Goal: Find specific fact: Find specific fact

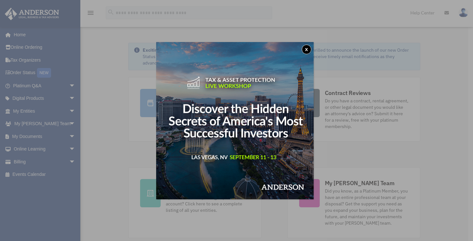
click at [40, 109] on div "x" at bounding box center [236, 120] width 473 height 241
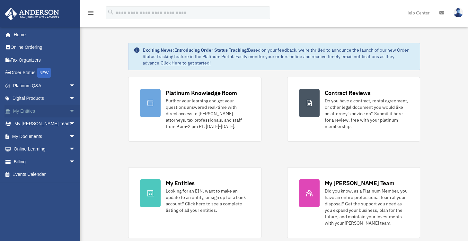
click at [46, 110] on link "My Entities arrow_drop_down" at bounding box center [45, 111] width 81 height 13
click at [69, 110] on span "arrow_drop_down" at bounding box center [75, 111] width 13 height 13
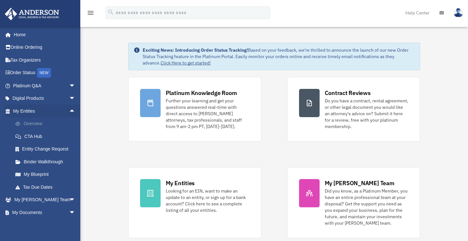
click at [31, 122] on link "Overview" at bounding box center [47, 124] width 76 height 13
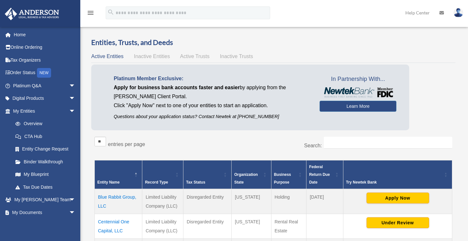
scroll to position [23, 0]
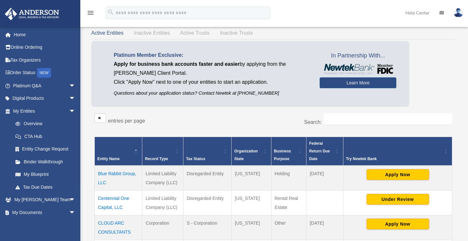
click at [121, 199] on td "Centennial One Capital, LLC" at bounding box center [119, 203] width 48 height 25
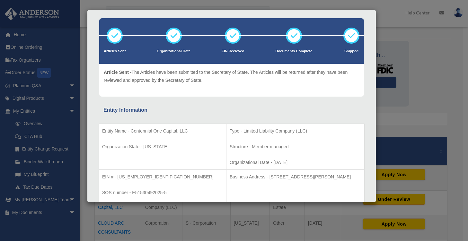
scroll to position [94, 0]
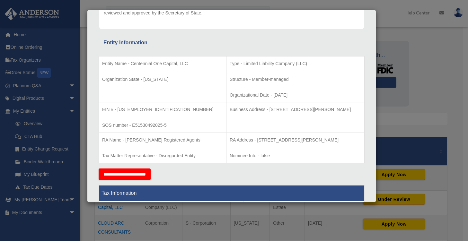
drag, startPoint x: 249, startPoint y: 110, endPoint x: 348, endPoint y: 110, distance: 99.0
click at [348, 110] on p "Business Address - [STREET_ADDRESS][PERSON_NAME]" at bounding box center [295, 110] width 131 height 8
copy p "[STREET_ADDRESS][PERSON_NAME]"
